Goal: Information Seeking & Learning: Find specific fact

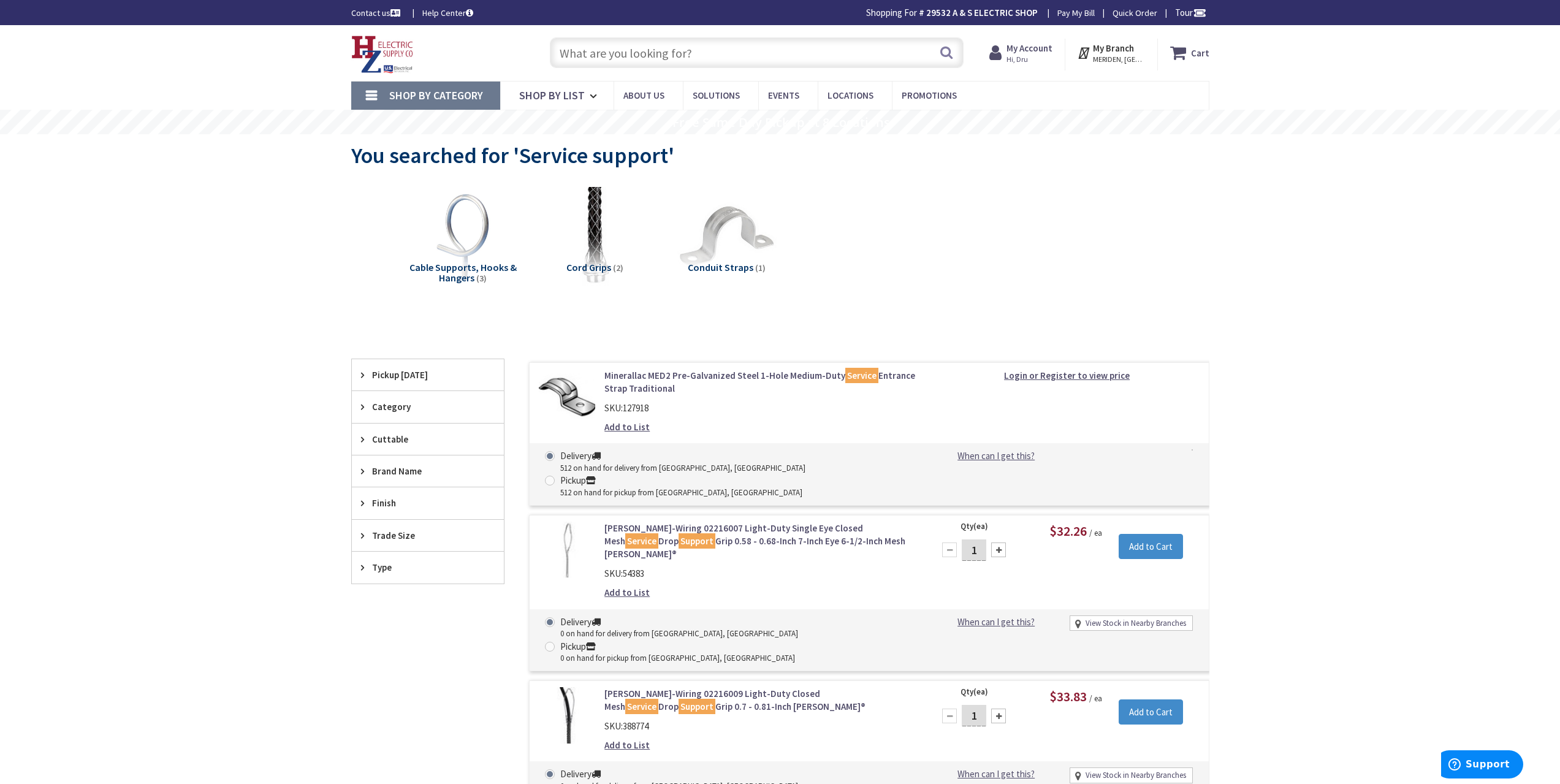
click at [598, 51] on input "text" at bounding box center [757, 53] width 414 height 31
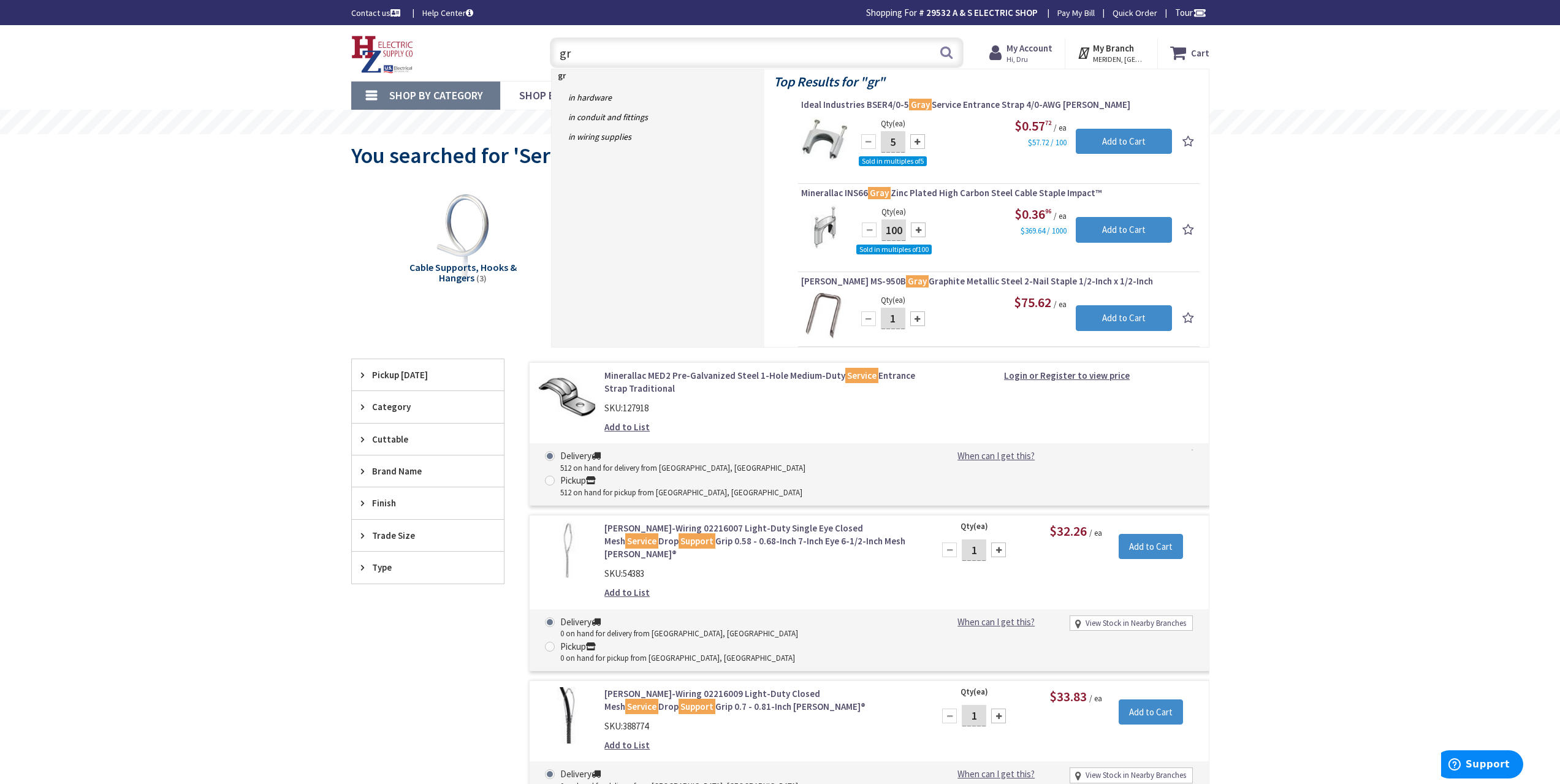
type input "g"
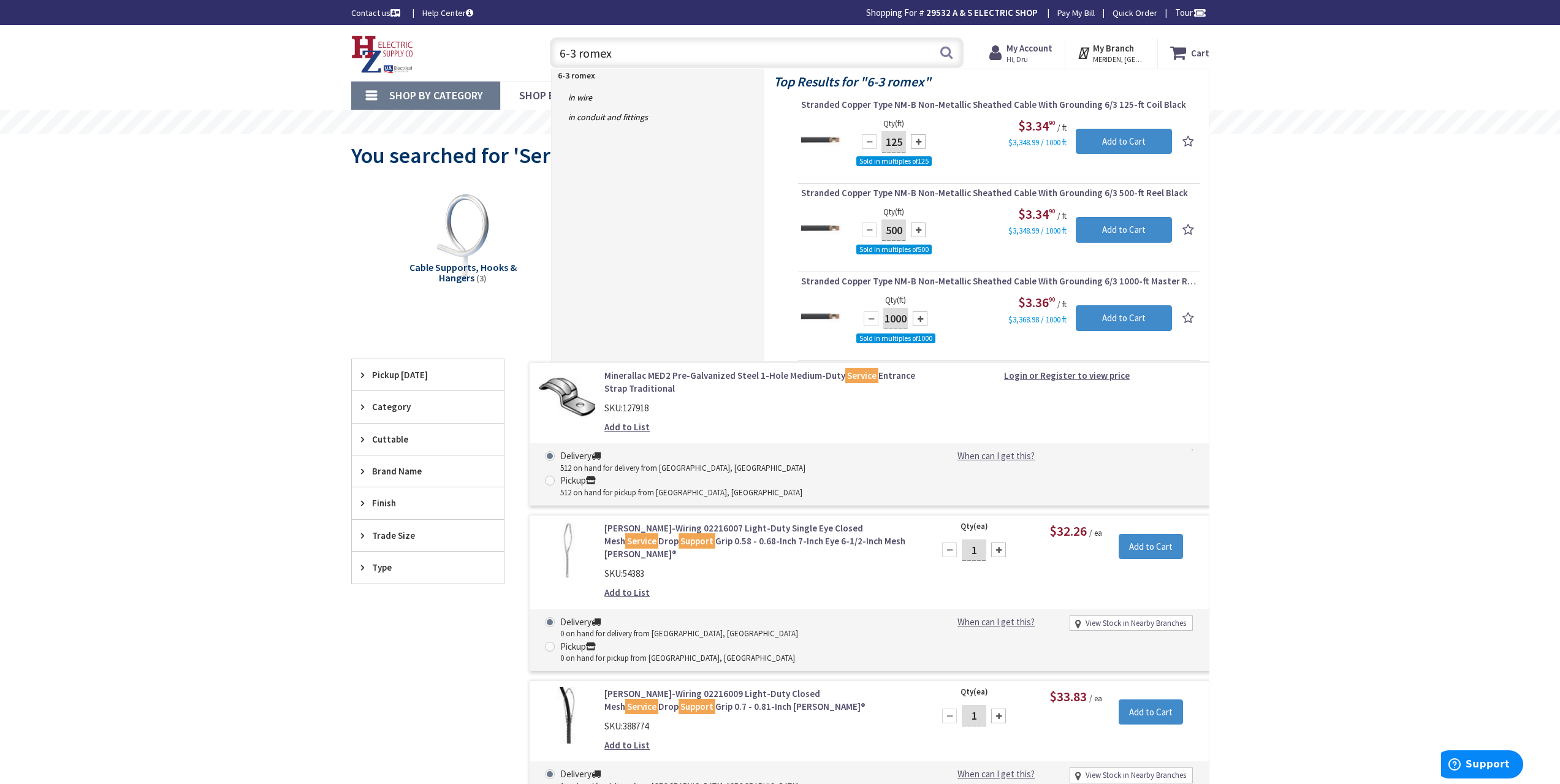
click at [621, 54] on input "6-3 romex" at bounding box center [757, 53] width 414 height 31
type input "6"
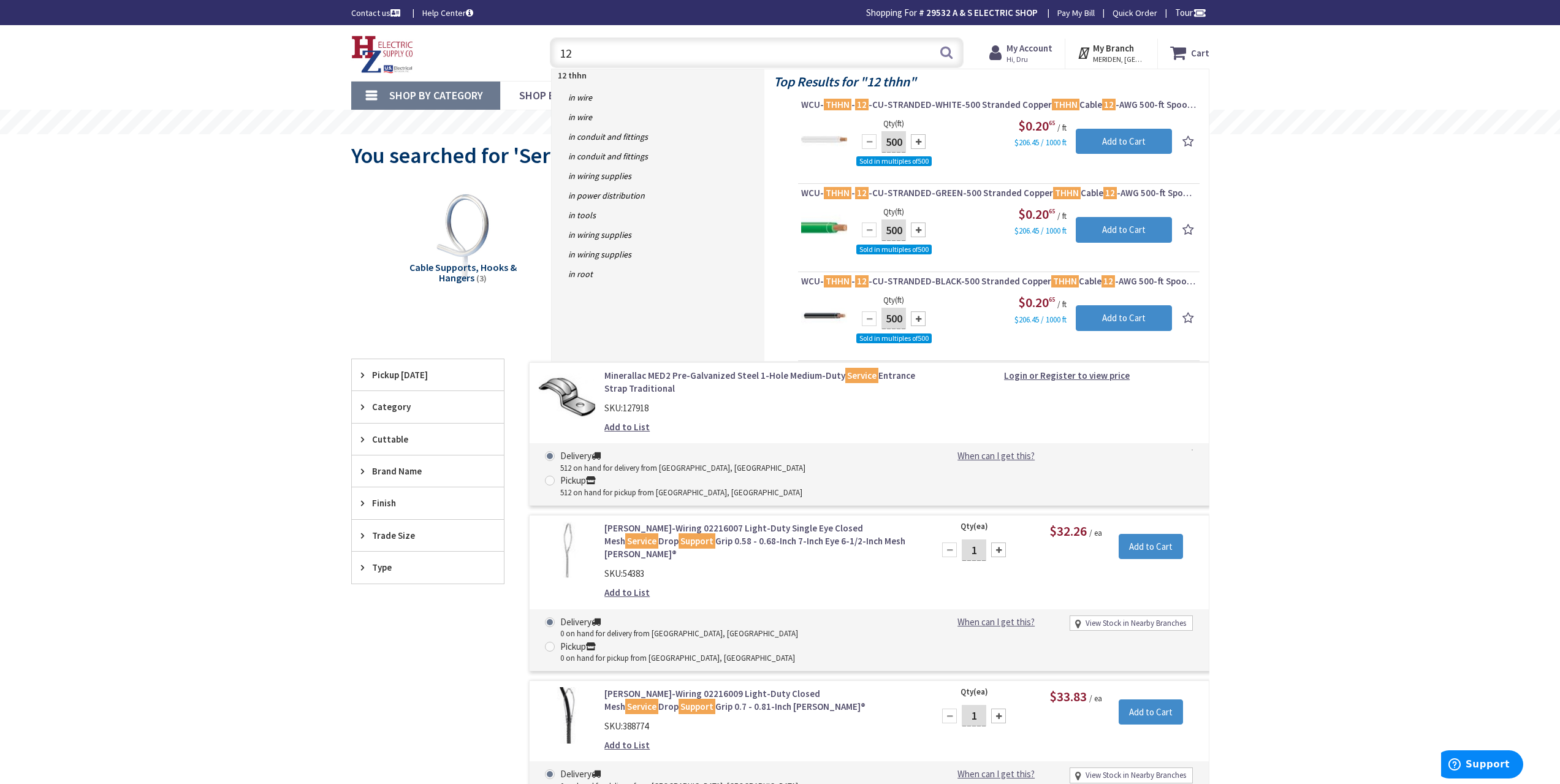
type input "1"
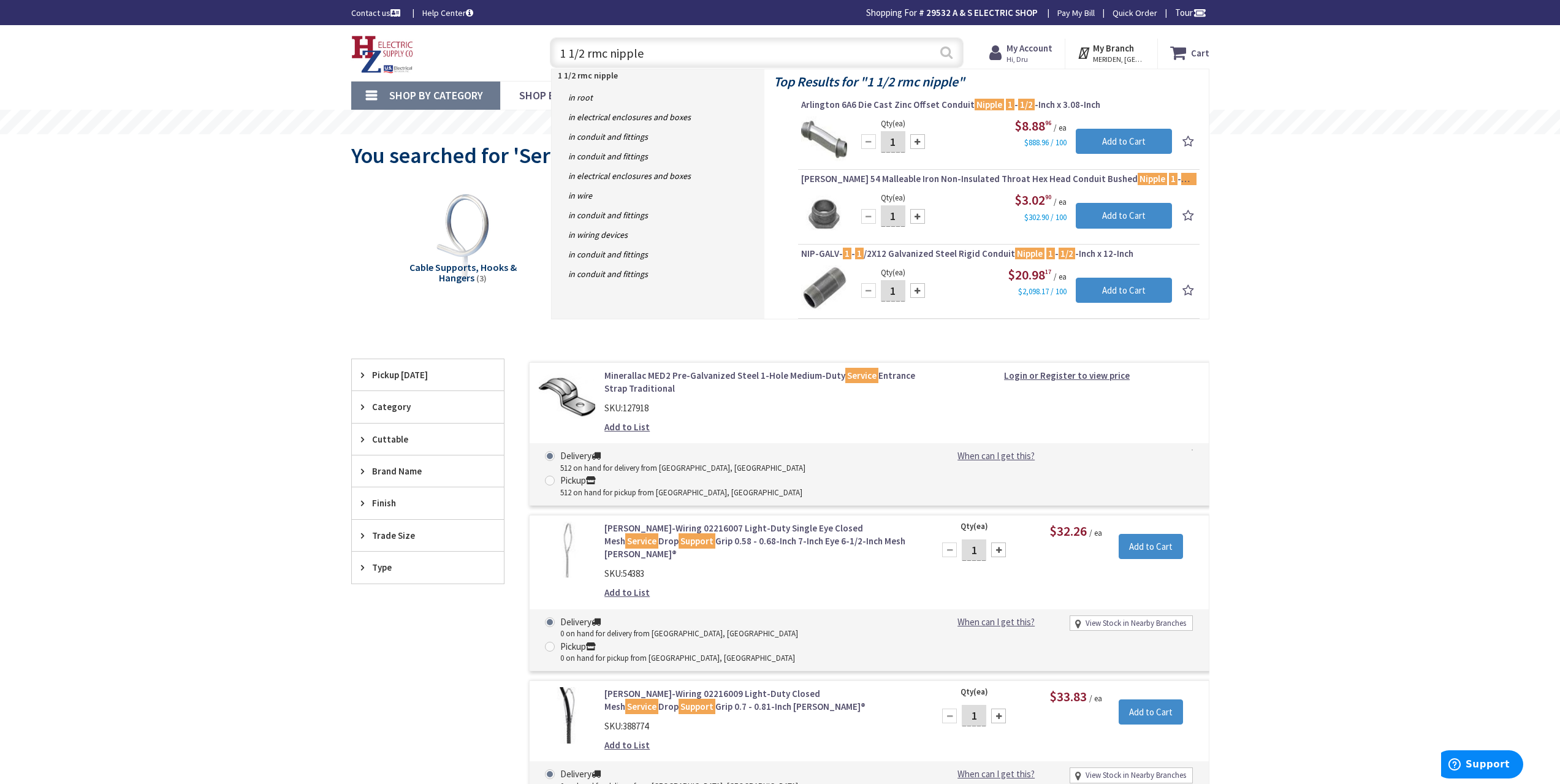
type input "1 1/2 rmc nipple"
click at [946, 53] on button "Search" at bounding box center [946, 52] width 16 height 27
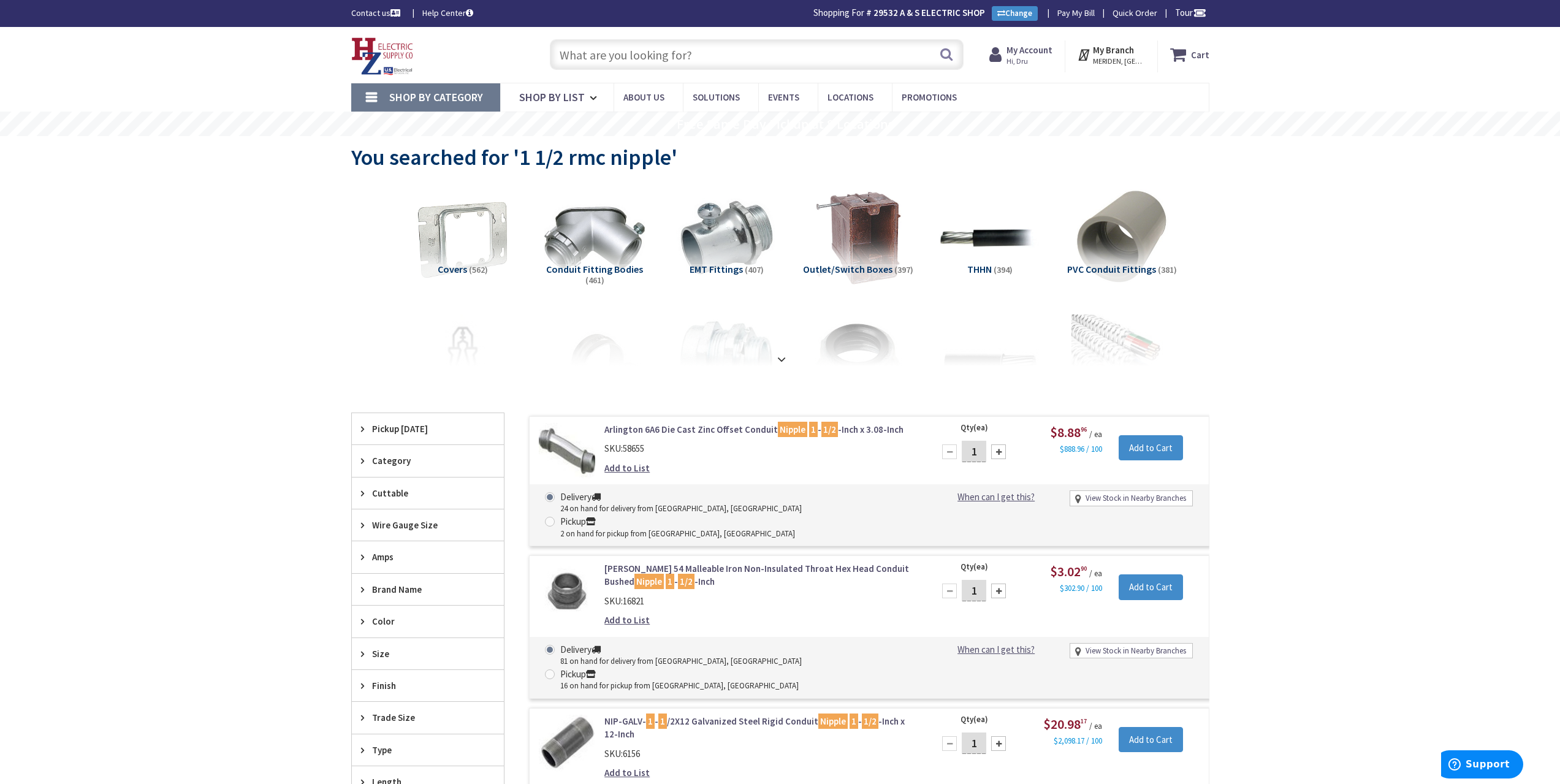
click at [632, 52] on input "text" at bounding box center [757, 54] width 414 height 31
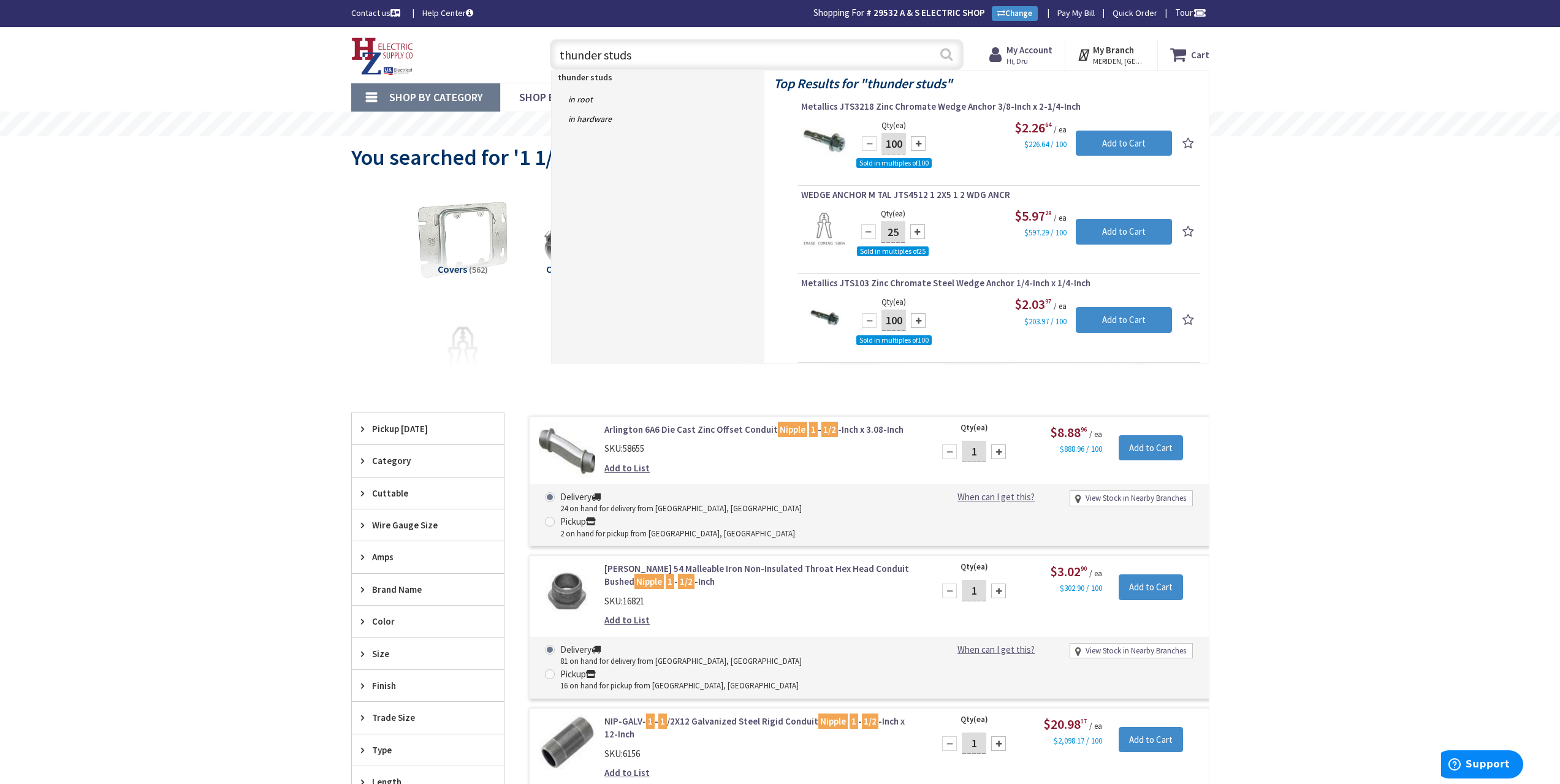
type input "thunder studs"
click at [943, 57] on button "Search" at bounding box center [946, 54] width 16 height 27
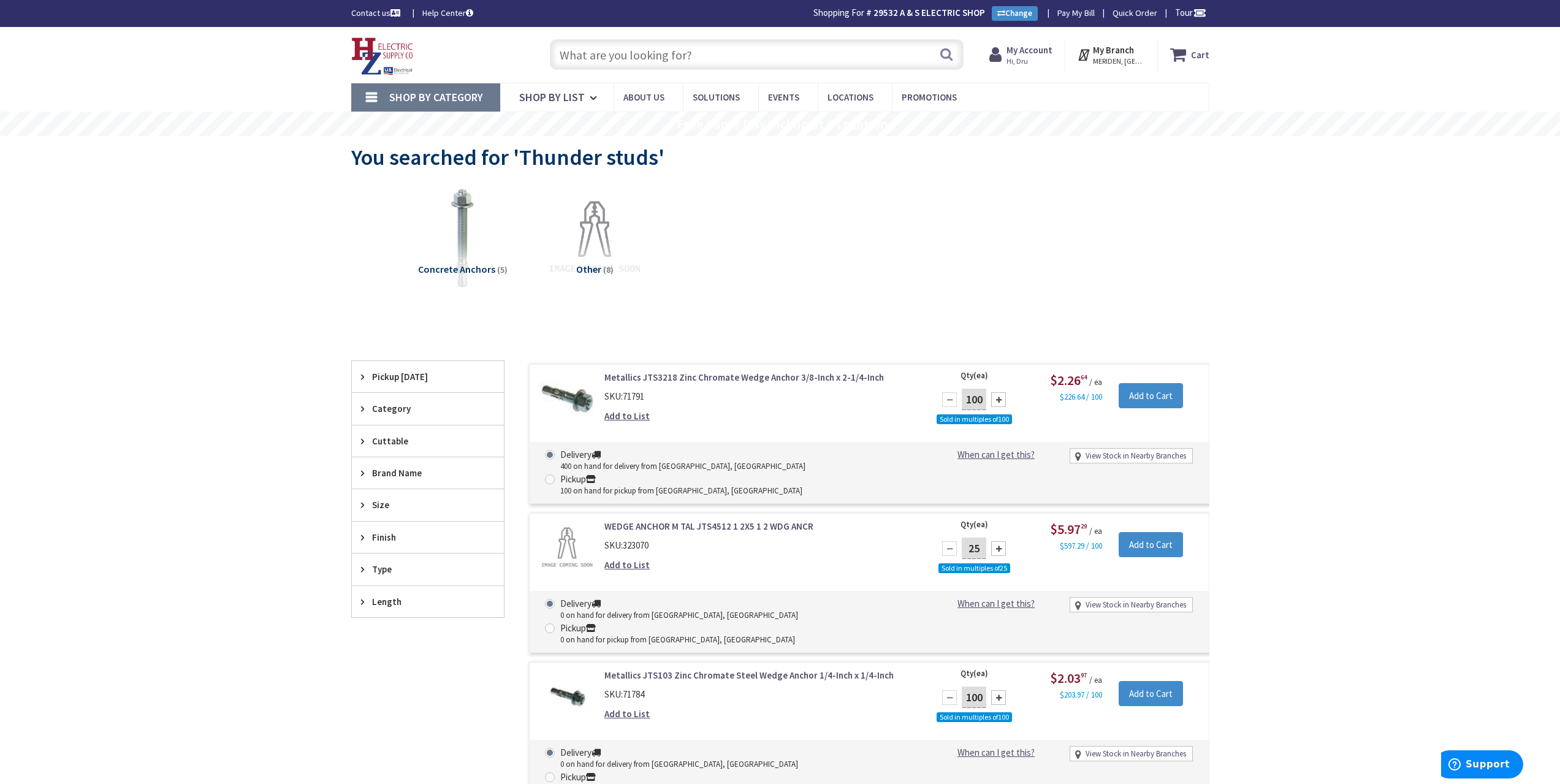
click at [467, 267] on span "Concrete Anchors" at bounding box center [457, 269] width 77 height 12
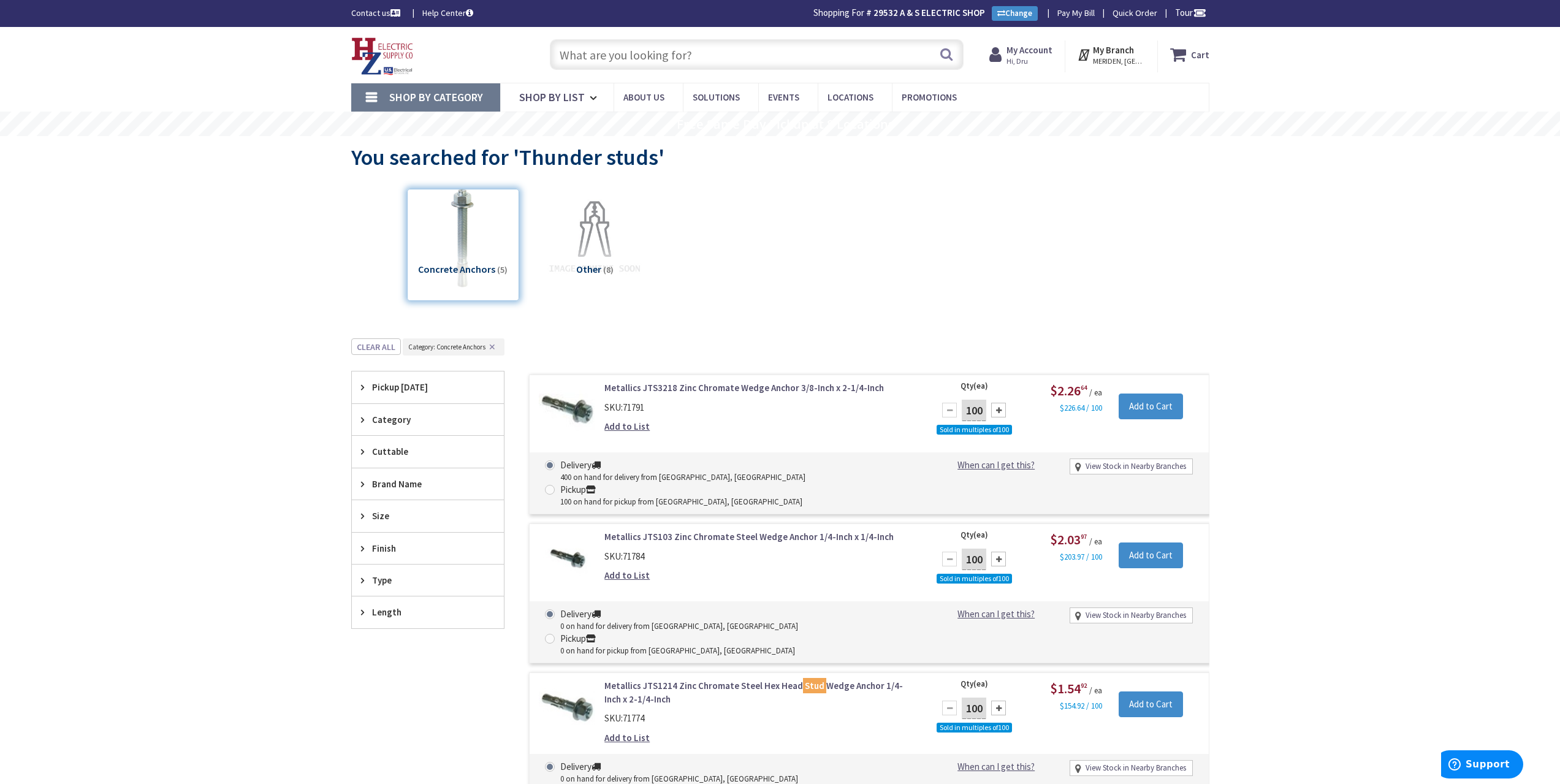
click at [467, 267] on div "Concrete Anchors (5)" at bounding box center [463, 245] width 112 height 112
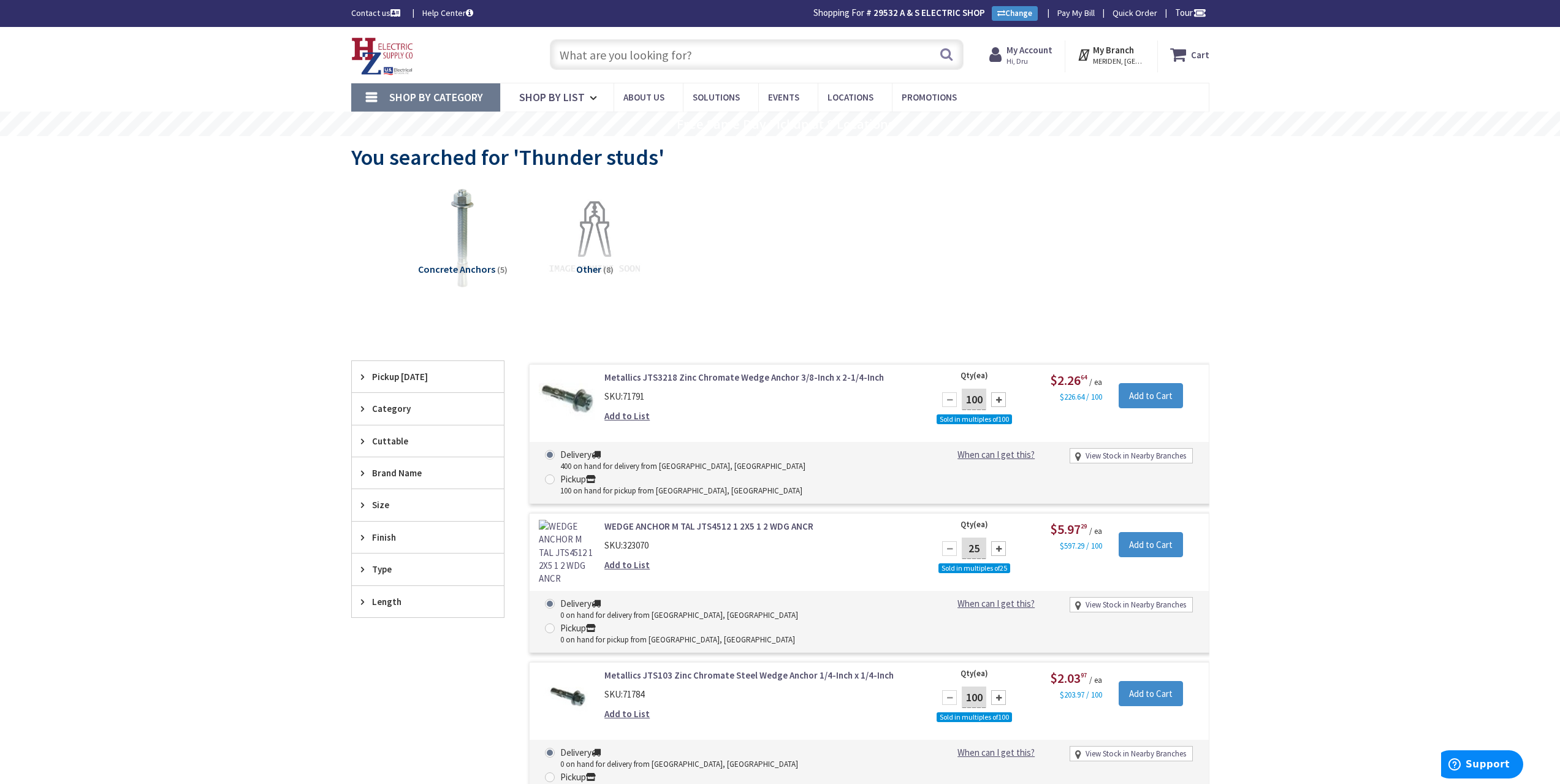
click at [467, 267] on span "Concrete Anchors" at bounding box center [457, 269] width 77 height 12
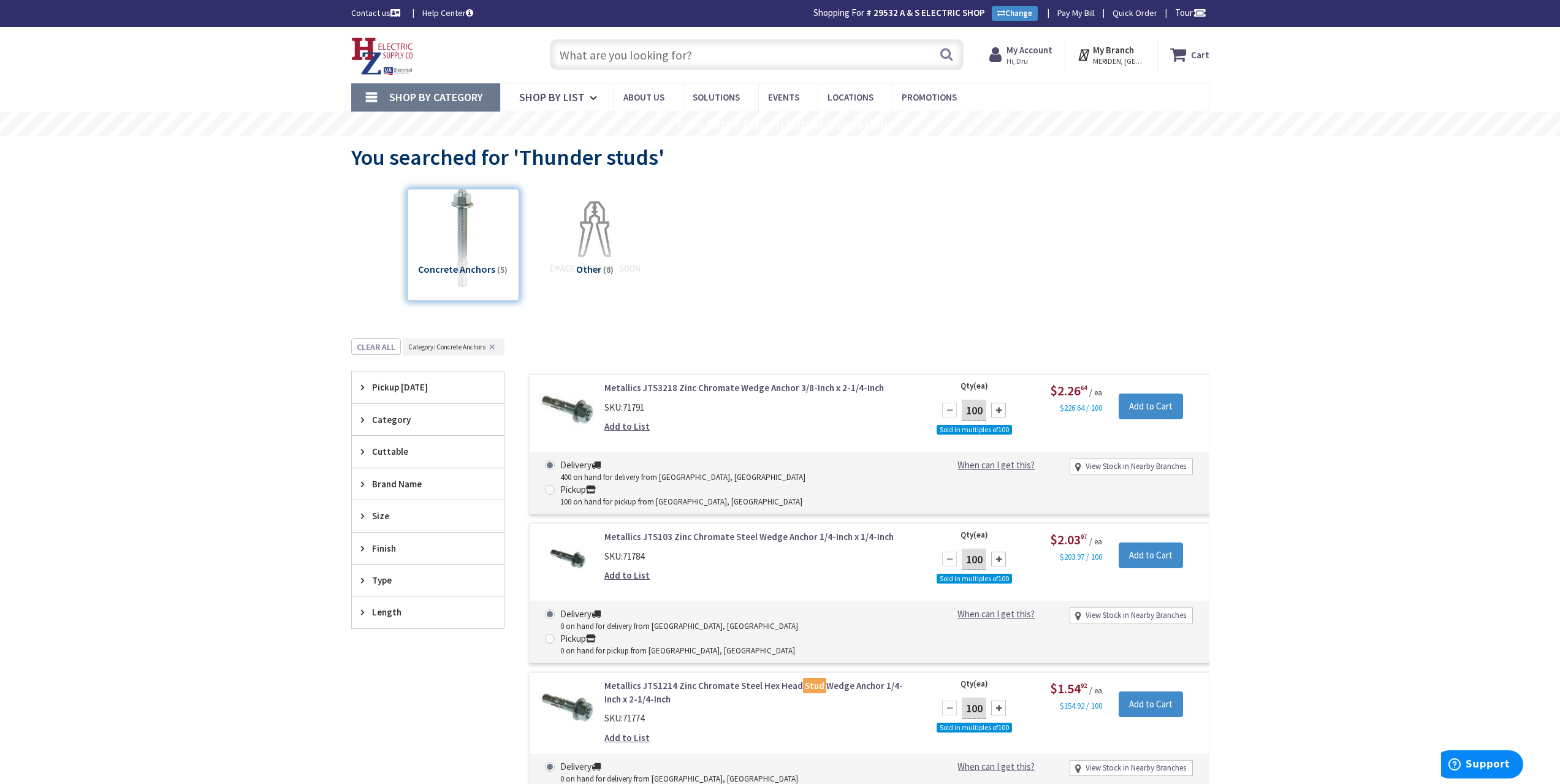
click at [686, 56] on input "text" at bounding box center [757, 54] width 414 height 31
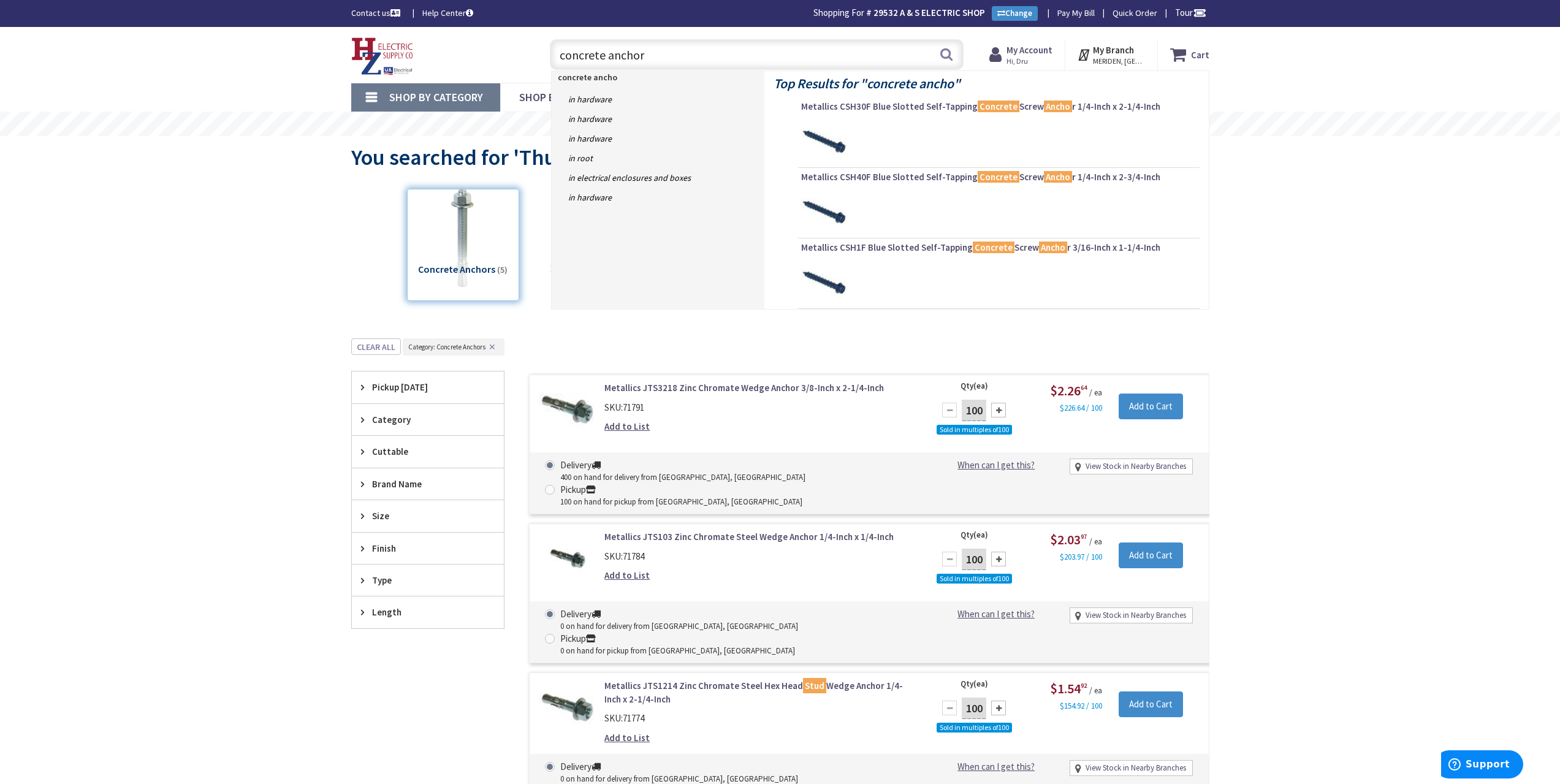
type input "concrete anchors"
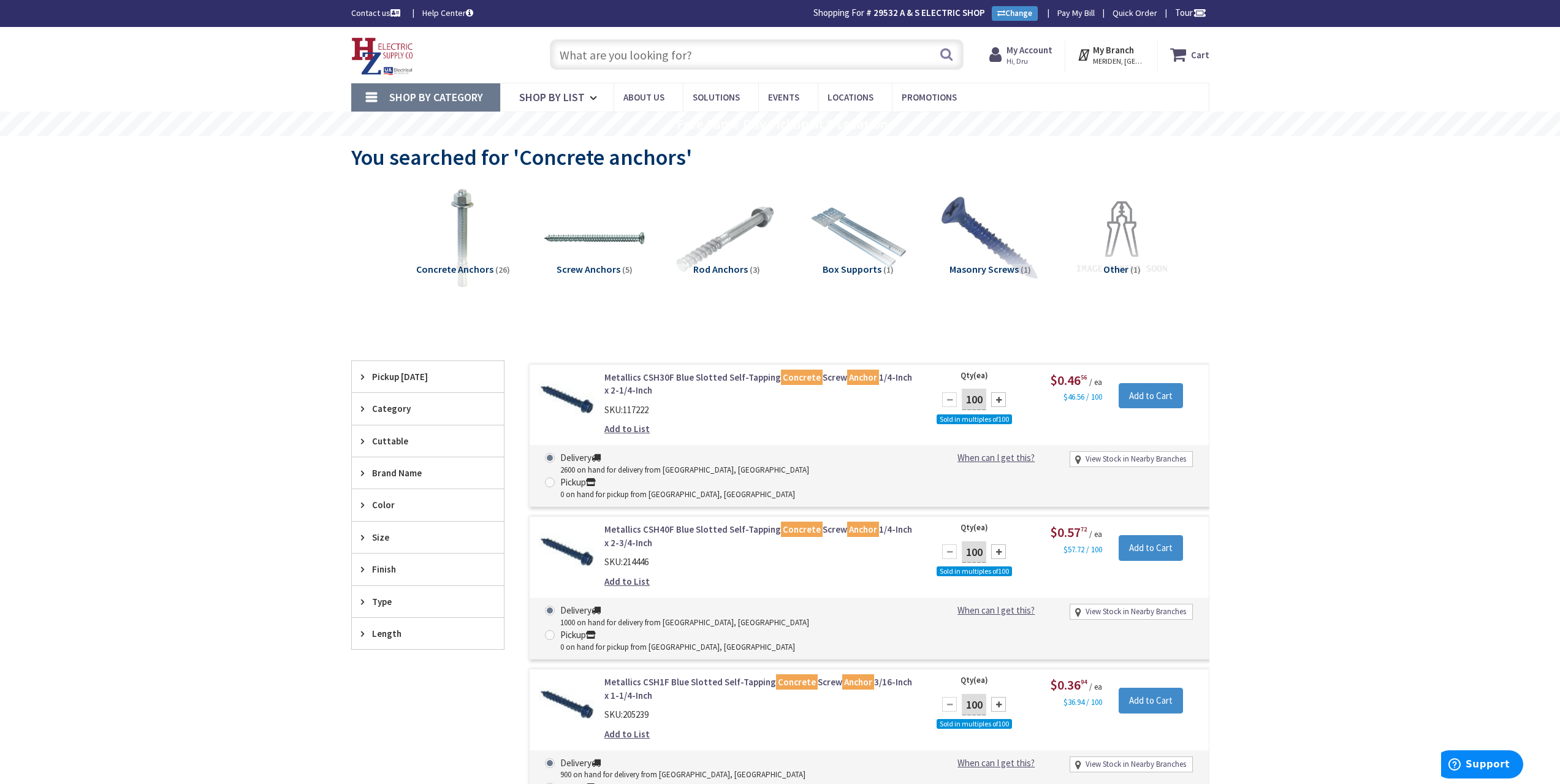
click at [664, 61] on input "text" at bounding box center [757, 54] width 414 height 31
type input "g"
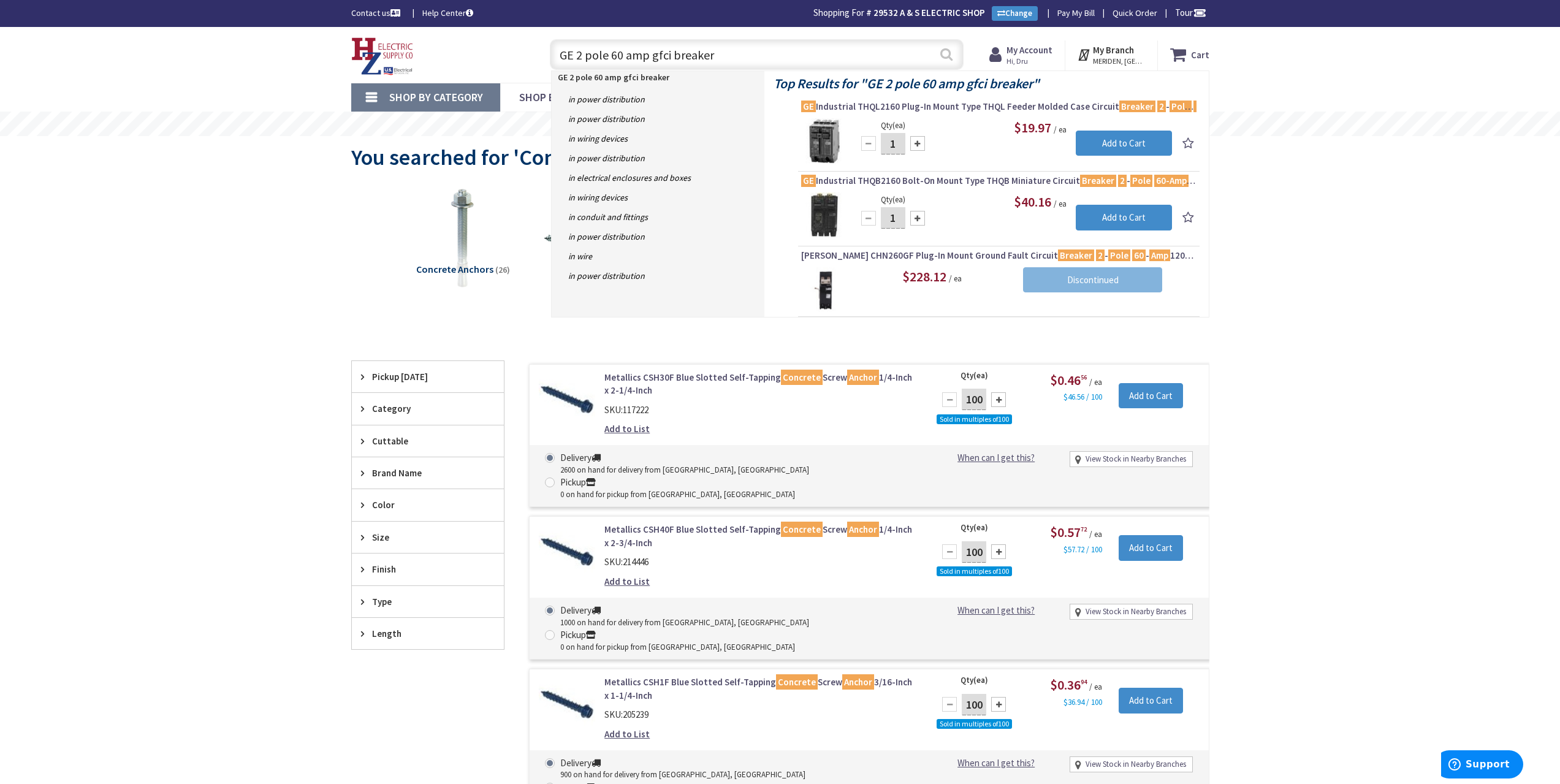
type input "GE 2 pole 60 amp gfci breaker"
click at [947, 52] on button "Search" at bounding box center [946, 54] width 16 height 27
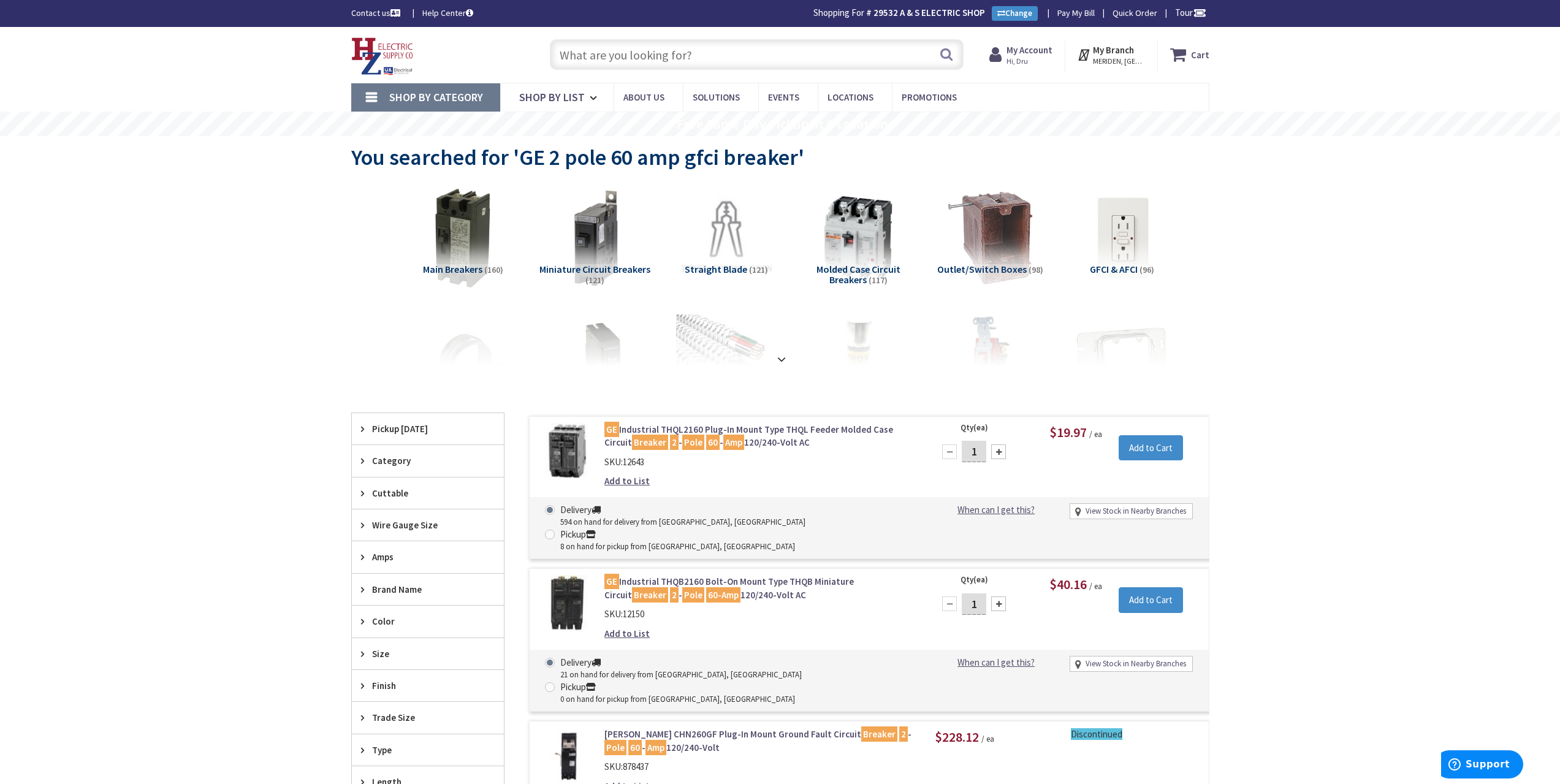
click at [616, 54] on input "text" at bounding box center [757, 54] width 414 height 31
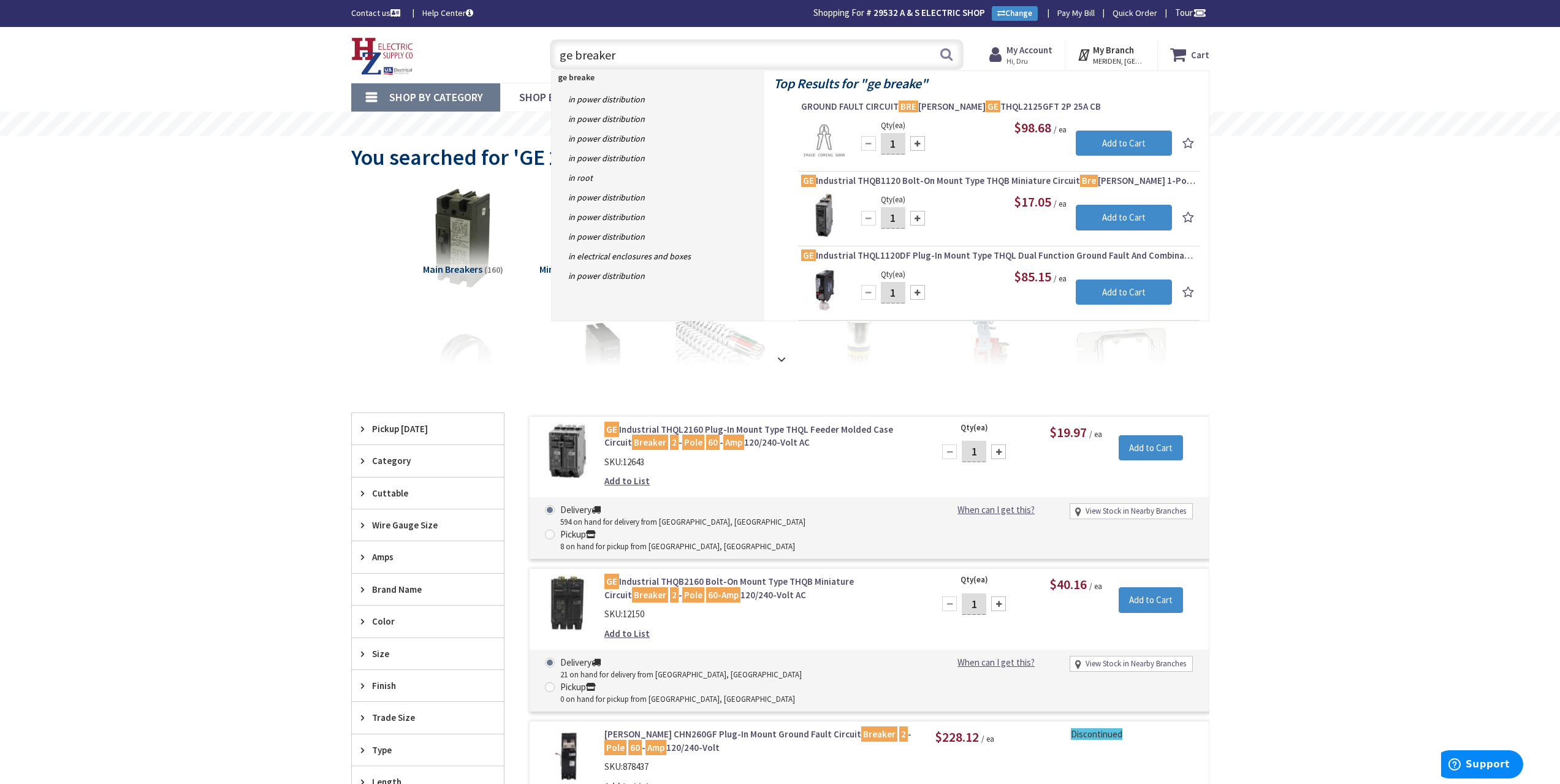
type input "ge breakers"
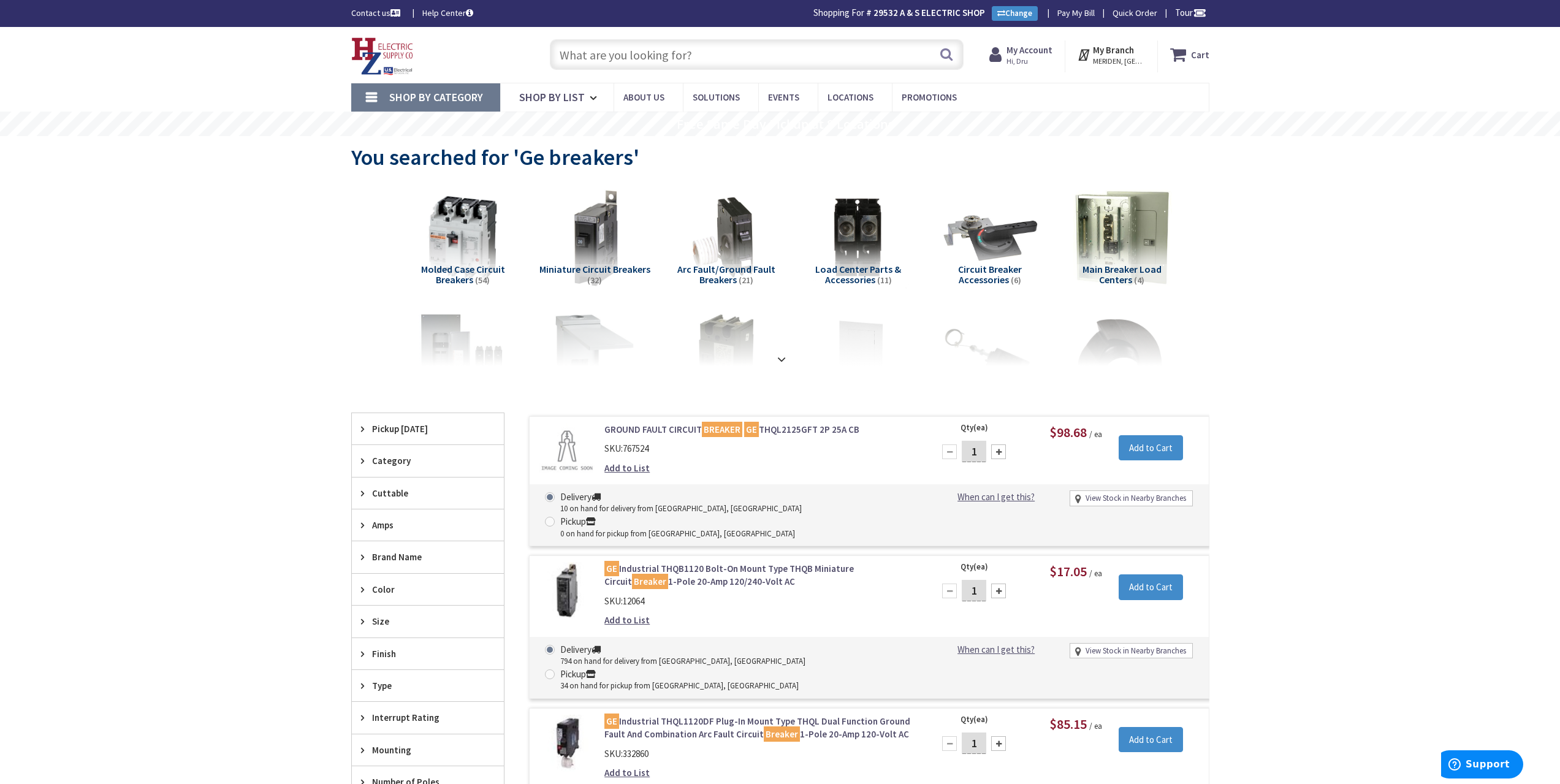
click at [653, 54] on input "text" at bounding box center [757, 54] width 414 height 31
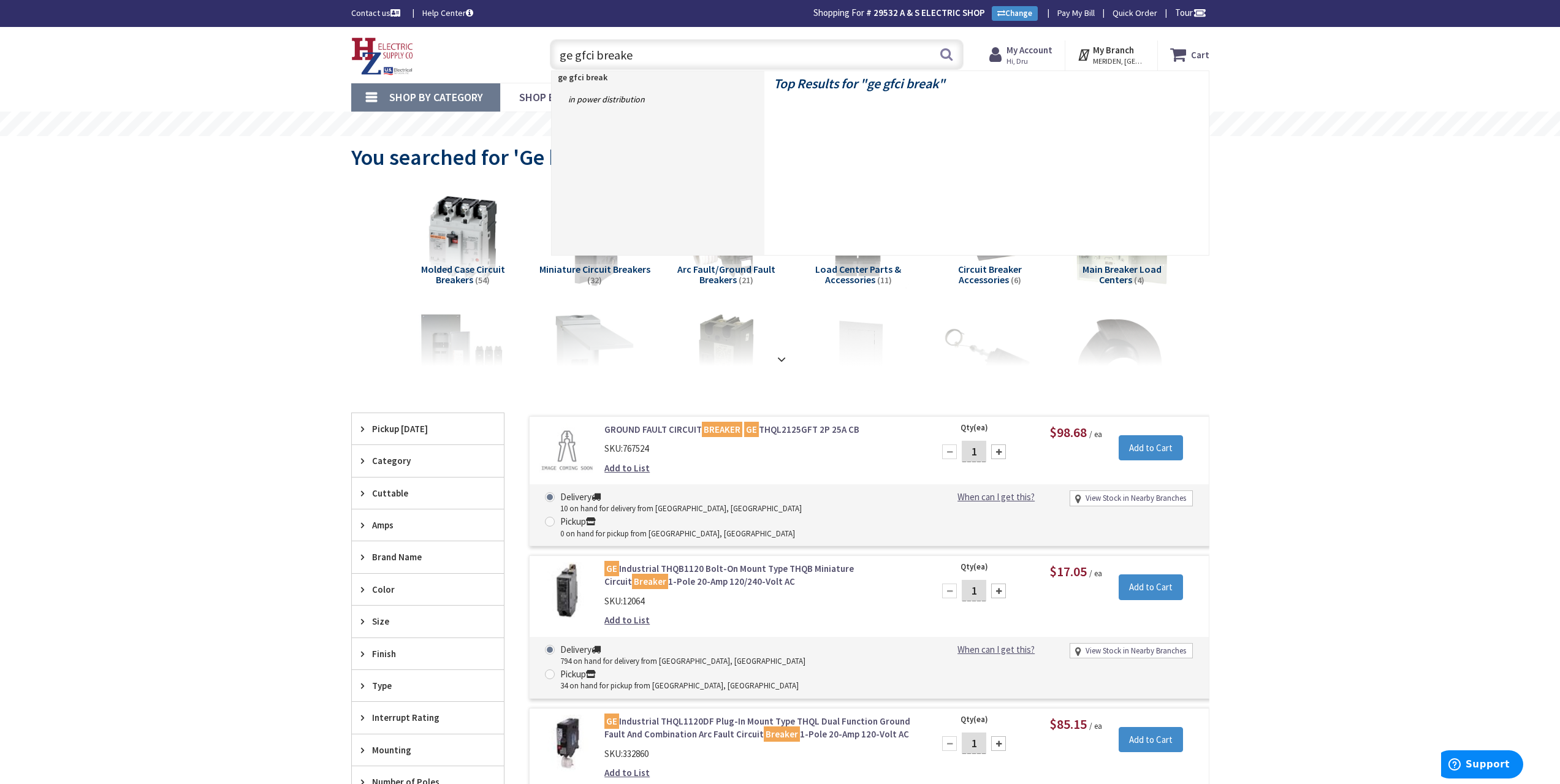
type input "ge gfci breaker"
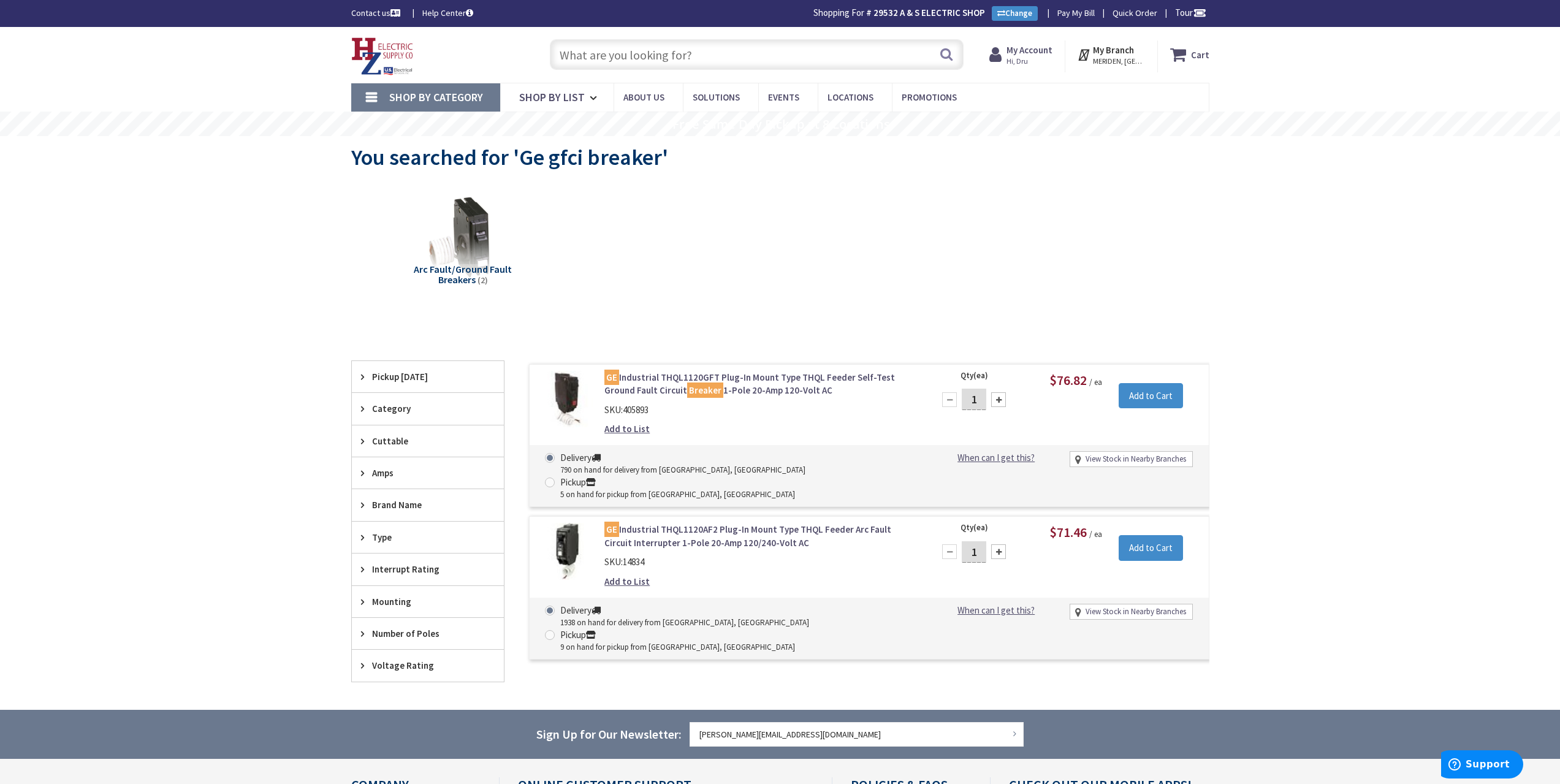
click at [624, 52] on input "text" at bounding box center [757, 54] width 414 height 31
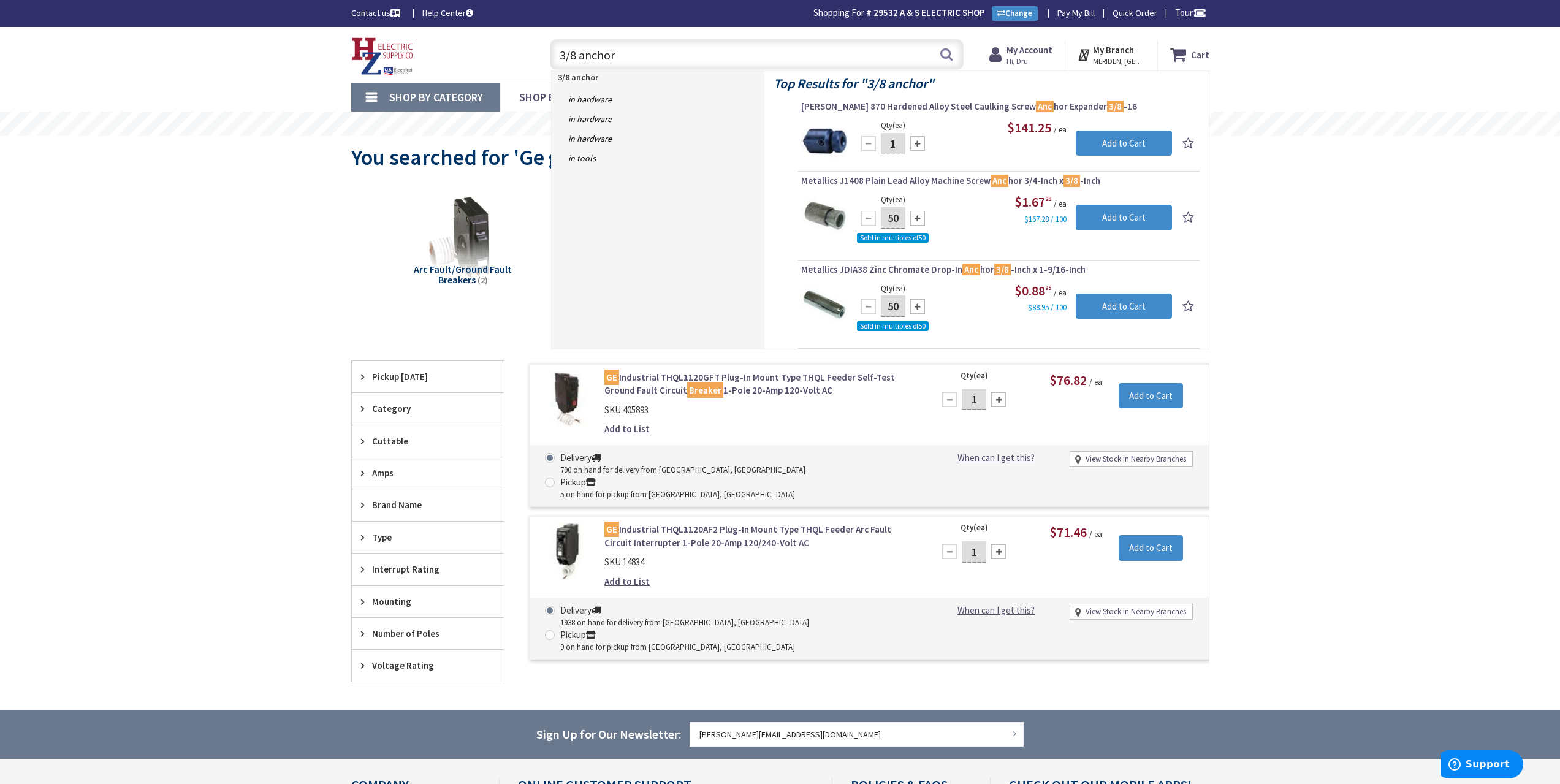
type input "3/8 anchors"
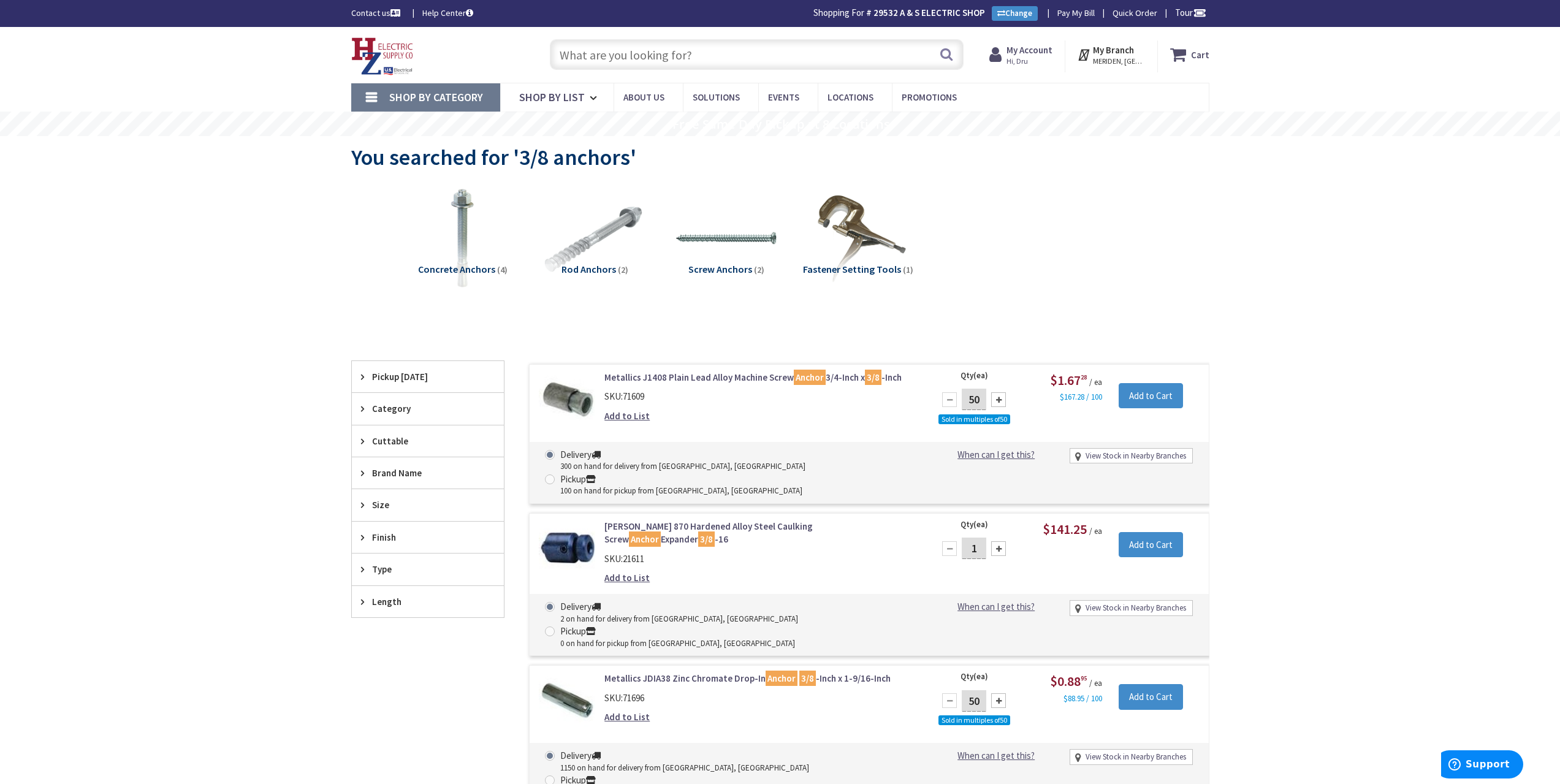
click at [617, 47] on input "text" at bounding box center [757, 54] width 414 height 31
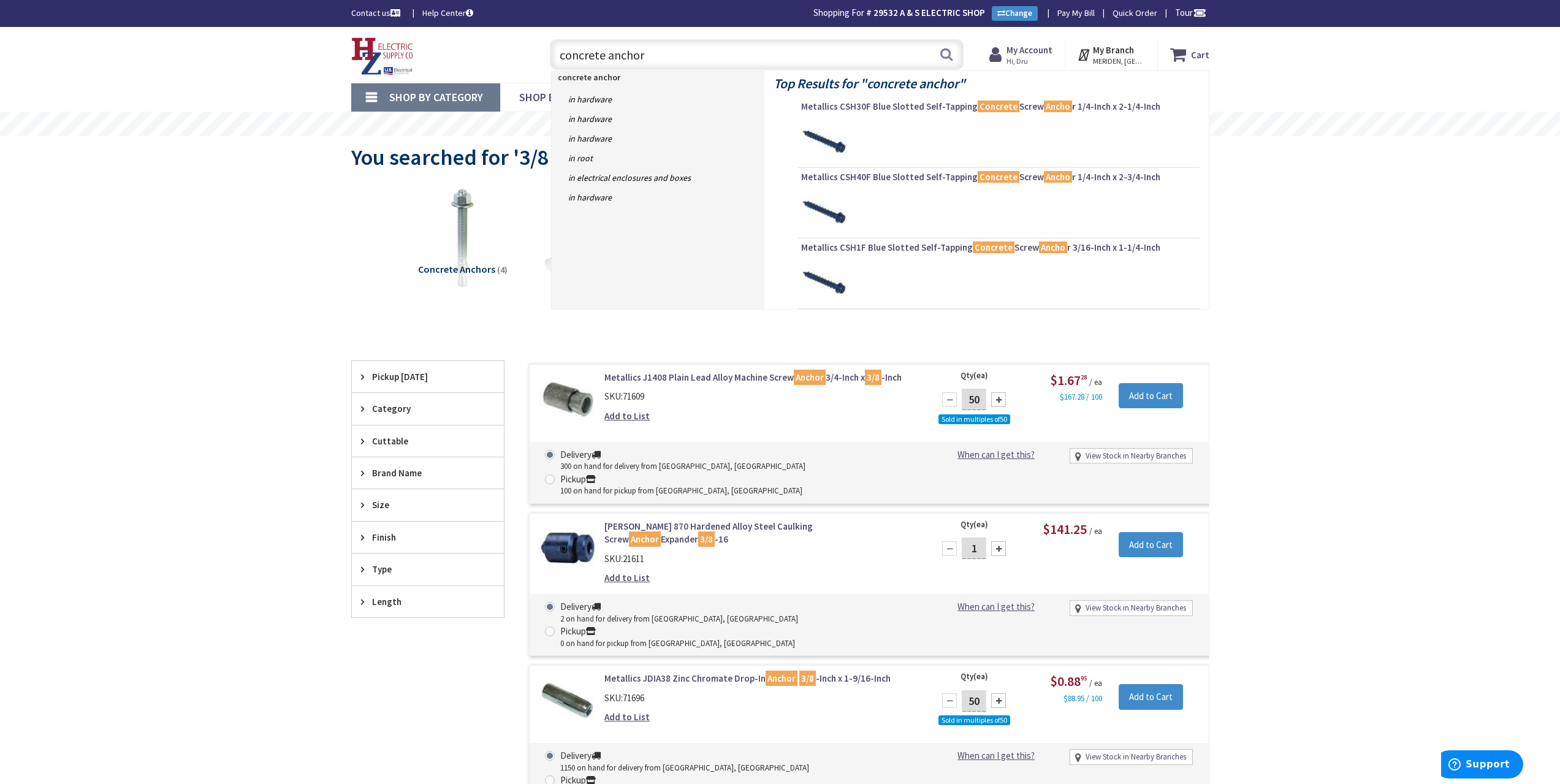
type input "concrete anchors"
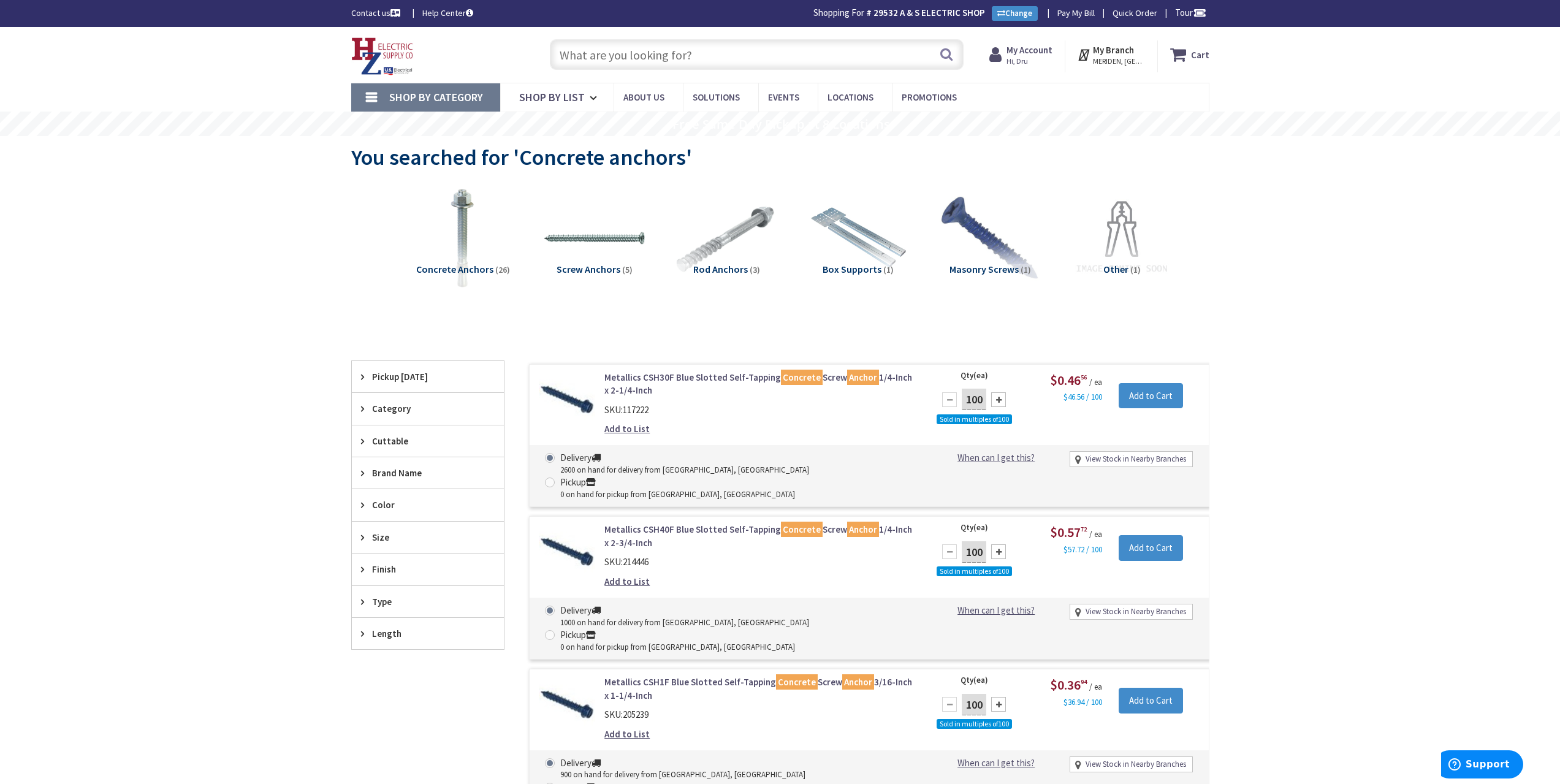
click at [594, 56] on input "text" at bounding box center [757, 54] width 414 height 31
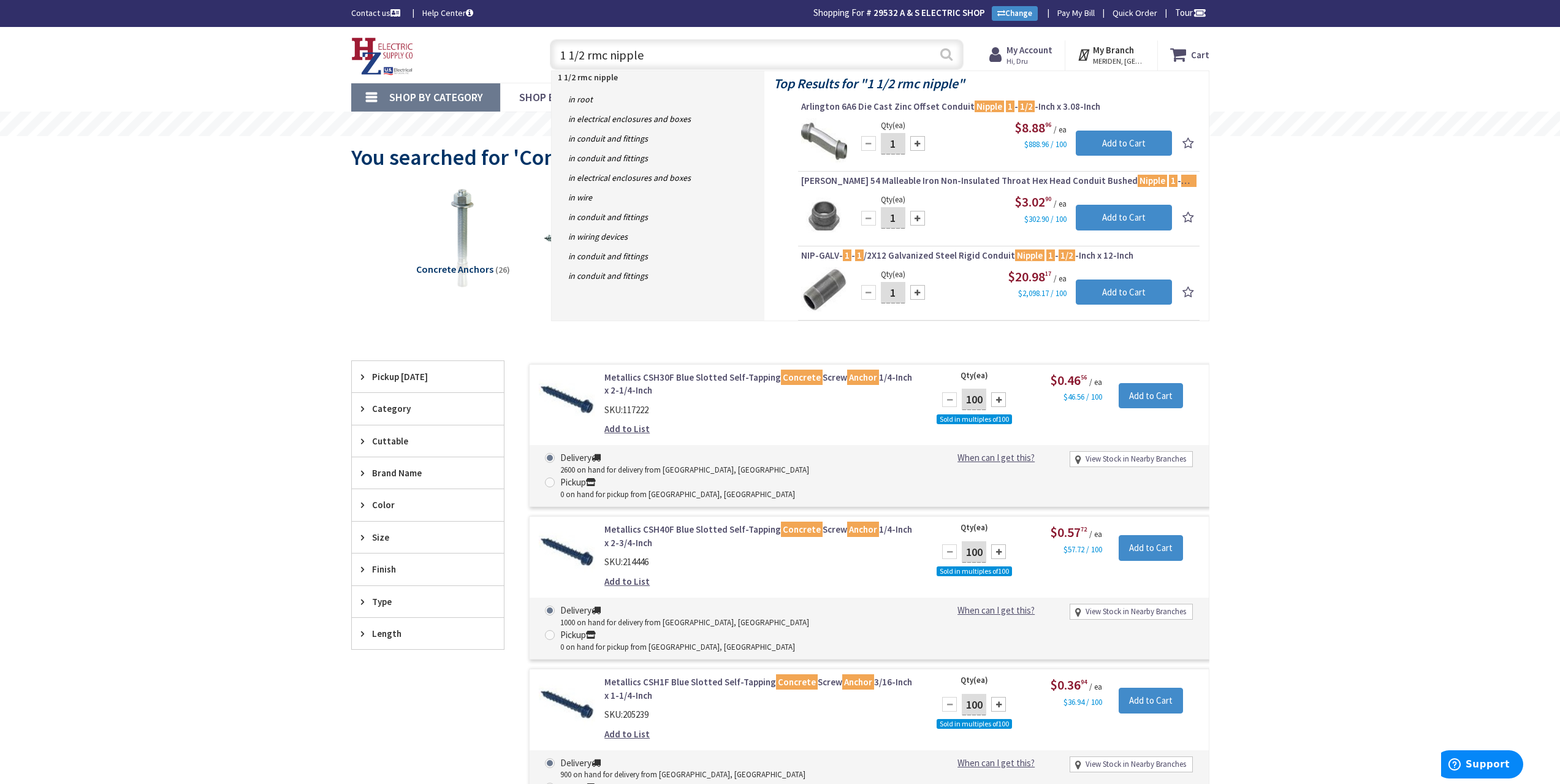
type input "1 1/2 rmc nipple"
click at [947, 55] on button "Search" at bounding box center [946, 54] width 16 height 27
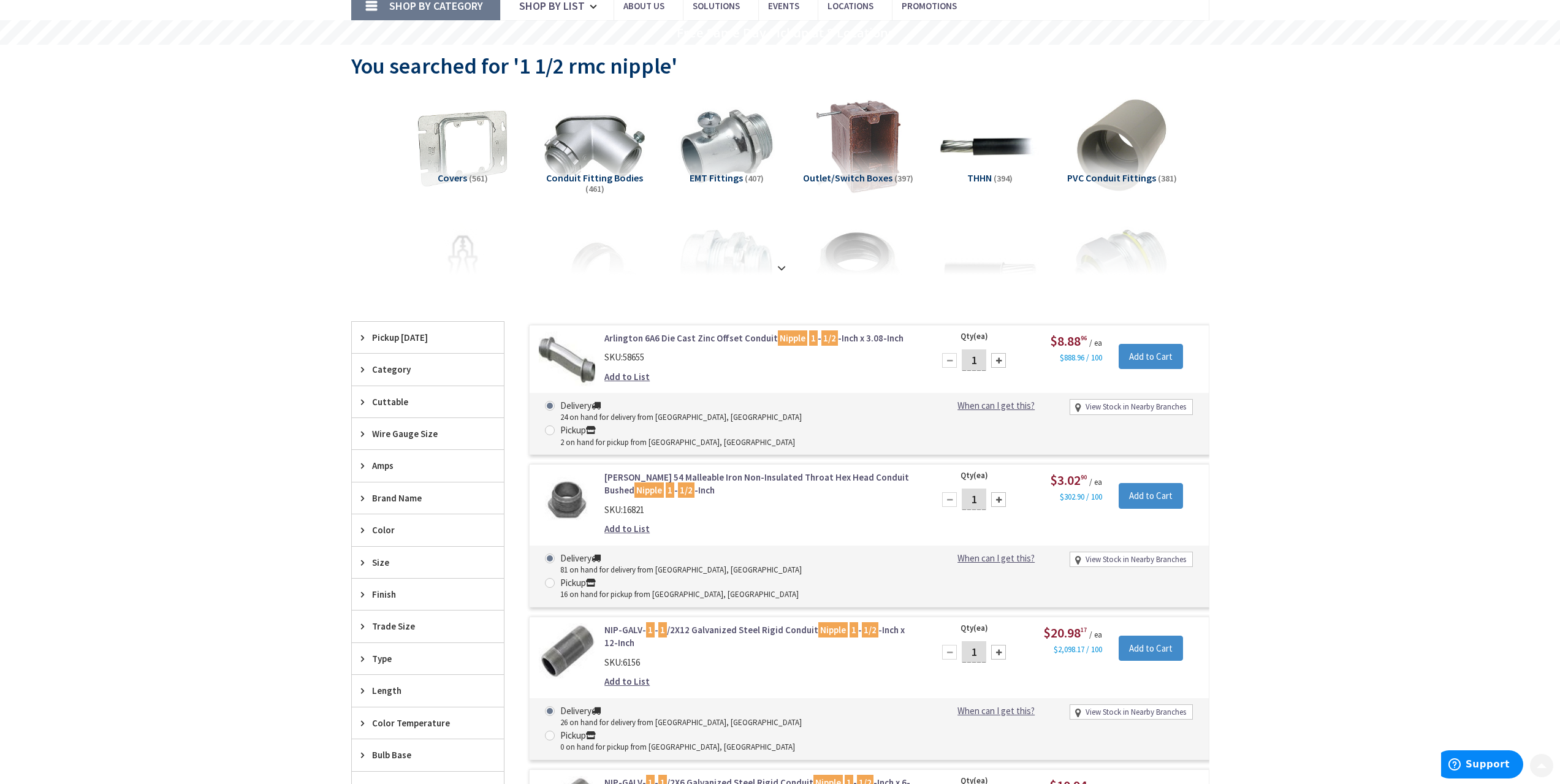
scroll to position [245, 0]
